Goal: Browse casually: Explore the website without a specific task or goal

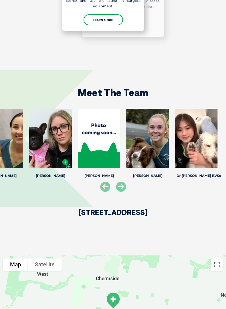
scroll to position [930, 0]
click at [125, 182] on icon at bounding box center [121, 187] width 10 height 10
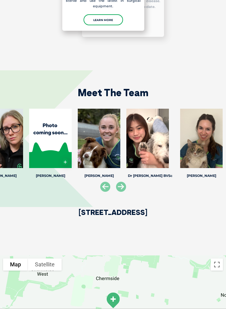
click at [126, 182] on icon at bounding box center [121, 187] width 10 height 10
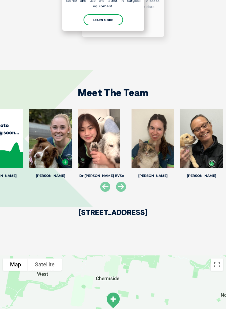
click at [125, 182] on icon at bounding box center [121, 187] width 10 height 10
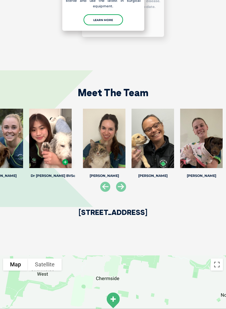
click at [126, 182] on icon at bounding box center [121, 187] width 10 height 10
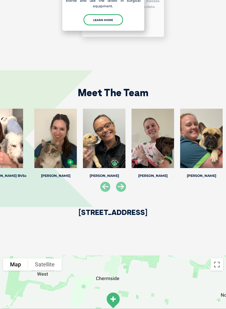
click at [125, 182] on icon at bounding box center [121, 187] width 10 height 10
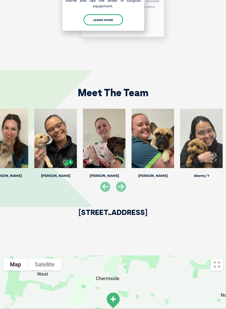
click at [125, 182] on icon at bounding box center [121, 187] width 10 height 10
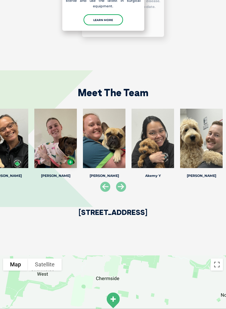
click at [124, 182] on icon at bounding box center [121, 187] width 10 height 10
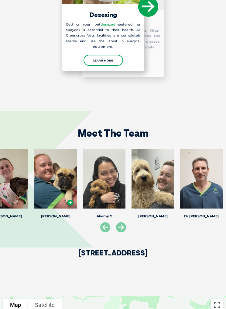
scroll to position [890, 0]
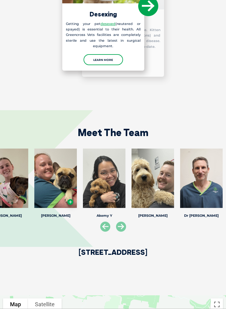
click at [129, 202] on div "[PERSON_NAME] [PERSON_NAME] Veterinary Director [PERSON_NAME] is the Veterinary…" at bounding box center [153, 183] width 49 height 71
click at [139, 180] on div at bounding box center [153, 177] width 43 height 59
click at [141, 192] on div at bounding box center [153, 177] width 43 height 59
click at [132, 178] on div at bounding box center [153, 177] width 43 height 59
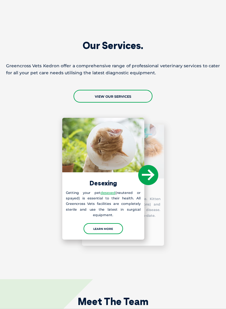
scroll to position [716, 0]
